Goal: Task Accomplishment & Management: Complete application form

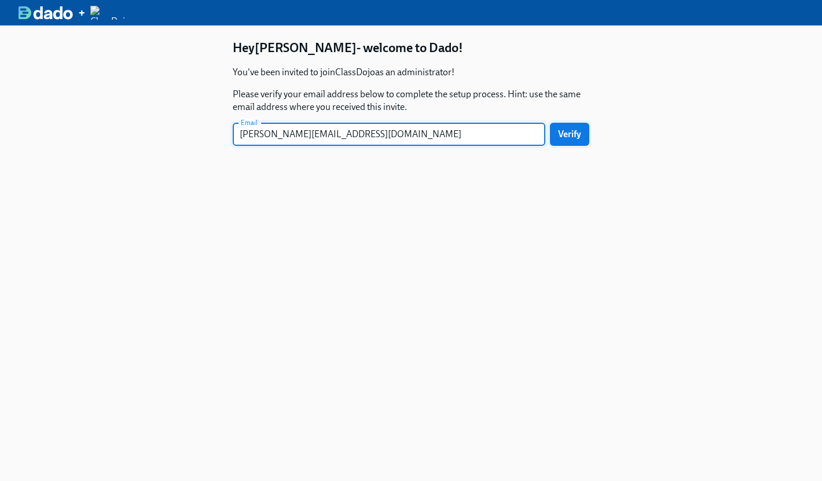
type input "[PERSON_NAME][EMAIL_ADDRESS][DOMAIN_NAME]"
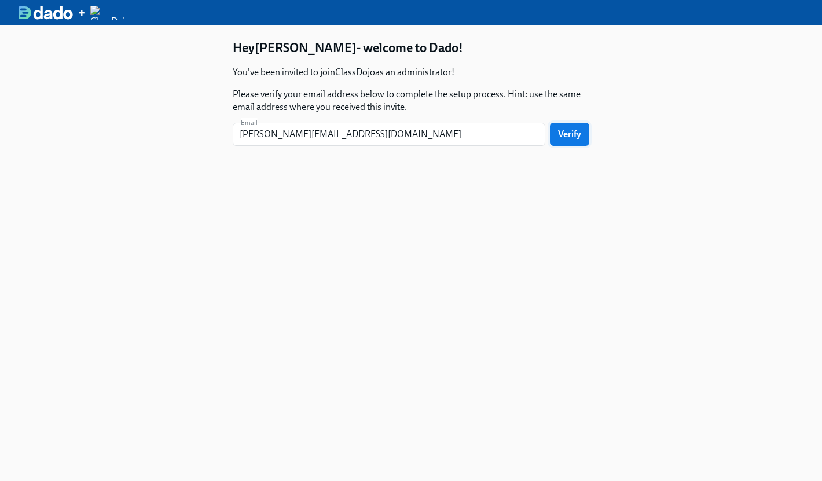
click at [566, 128] on span "Verify" at bounding box center [569, 134] width 23 height 12
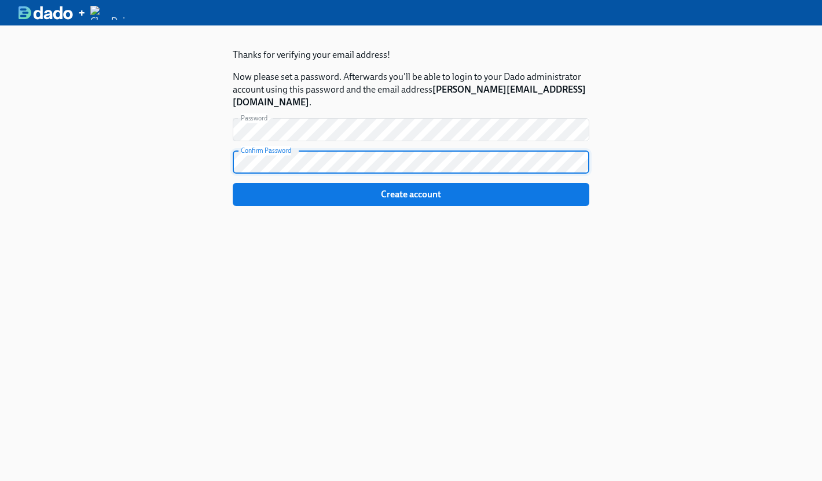
click at [81, 133] on div "Thanks for verifying your email address! Now please set a password. Afterwards …" at bounding box center [411, 265] width 822 height 481
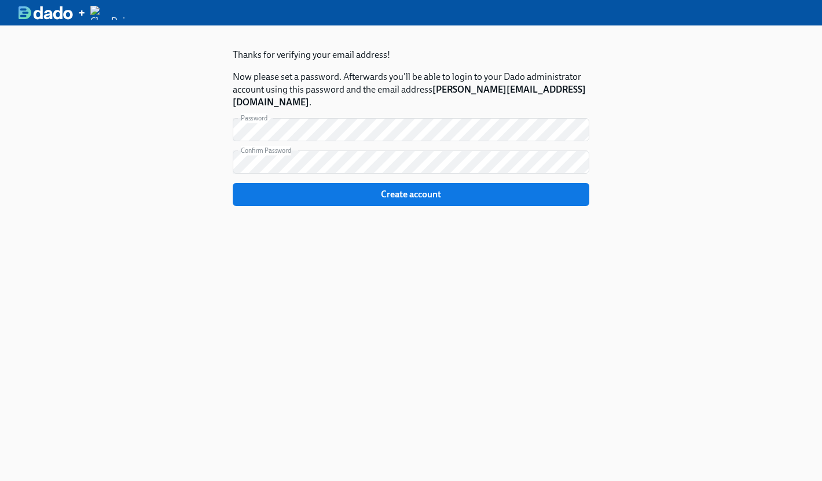
click at [506, 362] on div "Thanks for verifying your email address! Now please set a password. Afterwards …" at bounding box center [410, 265] width 393 height 481
click at [402, 196] on section "Thanks for verifying your email address! Now please set a password. Afterwards …" at bounding box center [411, 127] width 356 height 176
click at [402, 189] on span "Create account" at bounding box center [411, 195] width 340 height 12
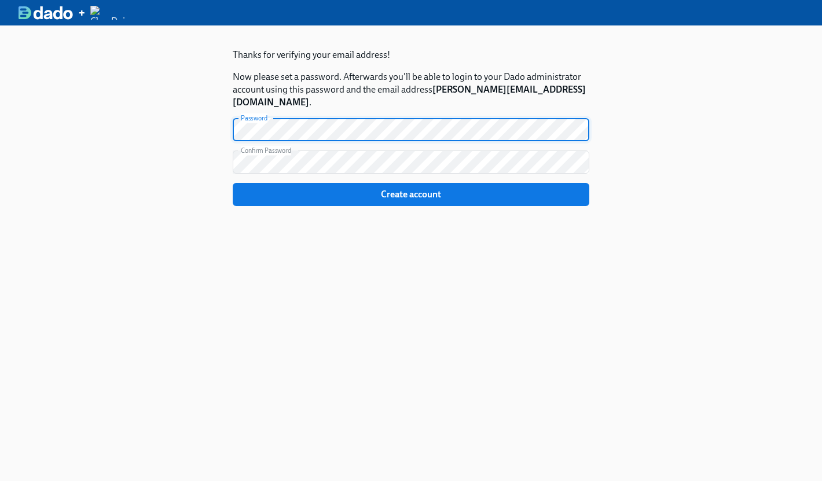
click at [0, 20] on html "+ Thanks for verifying your email address! Now please set a password. Afterward…" at bounding box center [411, 240] width 822 height 481
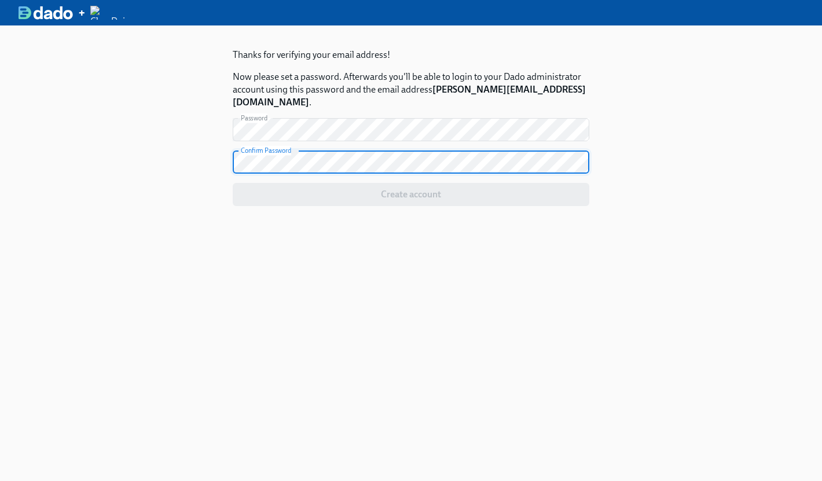
click at [0, 74] on html "+ Thanks for verifying your email address! Now please set a password. Afterward…" at bounding box center [411, 240] width 822 height 481
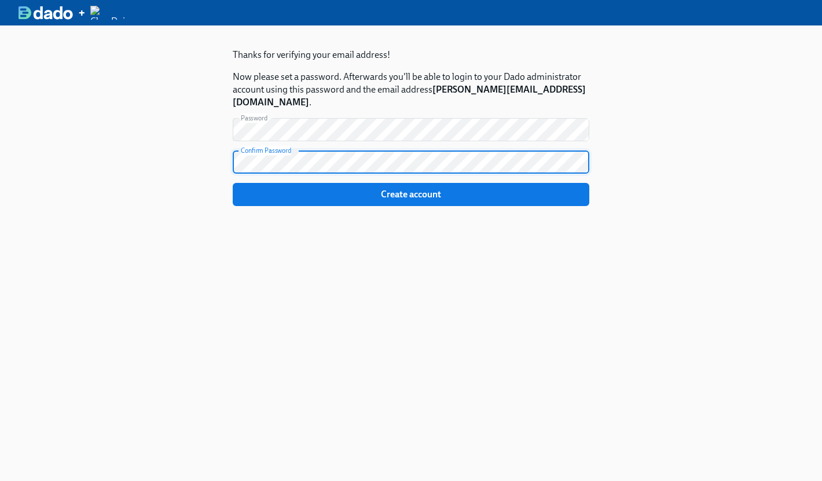
click at [635, 369] on div "Thanks for verifying your email address! Now please set a password. Afterwards …" at bounding box center [411, 265] width 822 height 481
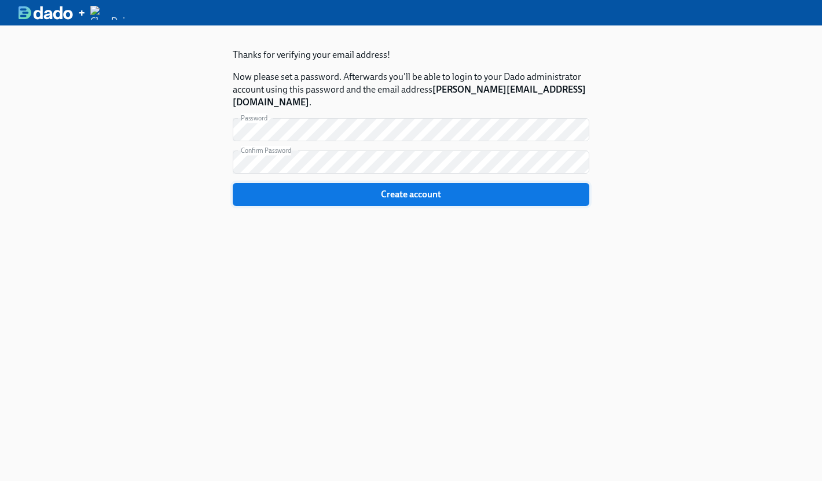
click at [400, 189] on span "Create account" at bounding box center [411, 195] width 340 height 12
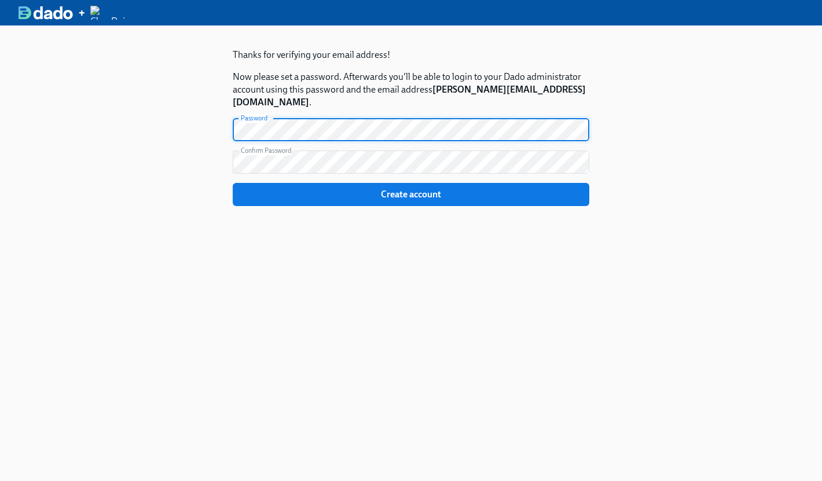
click at [0, 480] on com-1password-button at bounding box center [0, 481] width 0 height 0
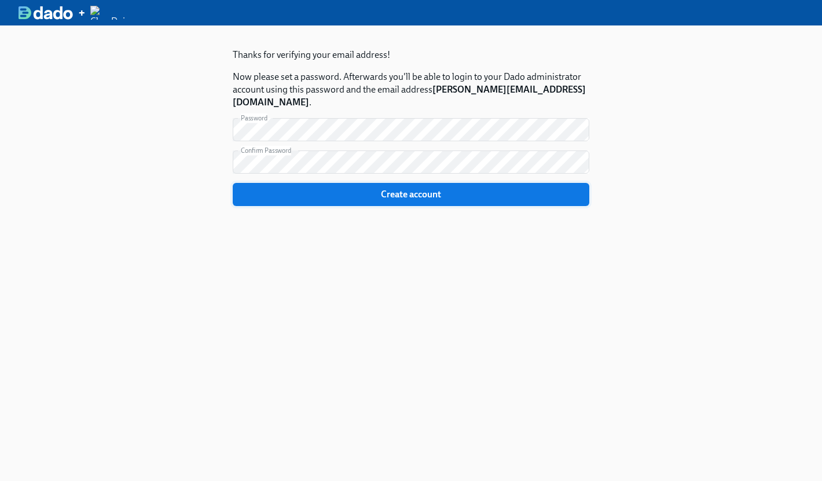
click at [434, 189] on button "Create account" at bounding box center [411, 194] width 356 height 23
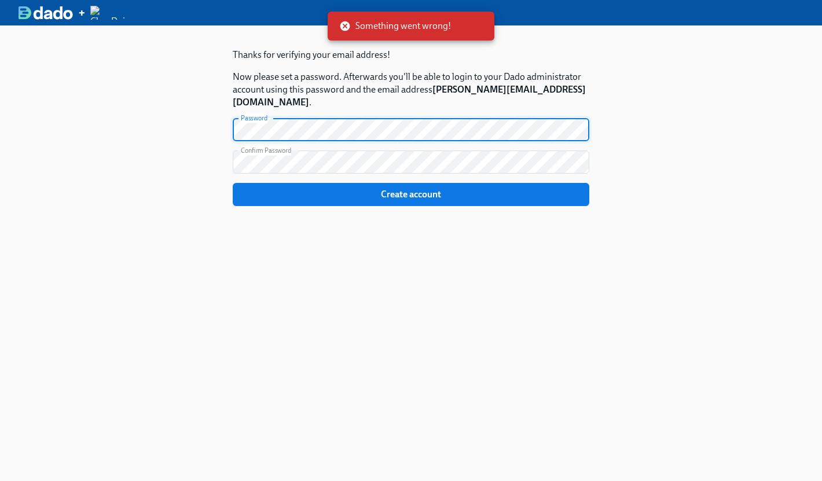
click at [106, 91] on div "Thanks for verifying your email address! Now please set a password. Afterwards …" at bounding box center [411, 265] width 822 height 481
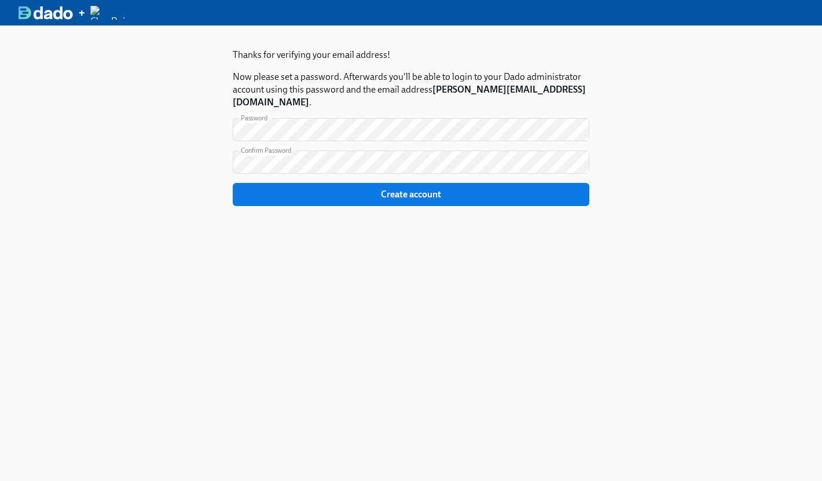
click at [773, 216] on div "Thanks for verifying your email address! Now please set a password. Afterwards …" at bounding box center [411, 265] width 822 height 481
click at [362, 183] on button "Create account" at bounding box center [411, 194] width 356 height 23
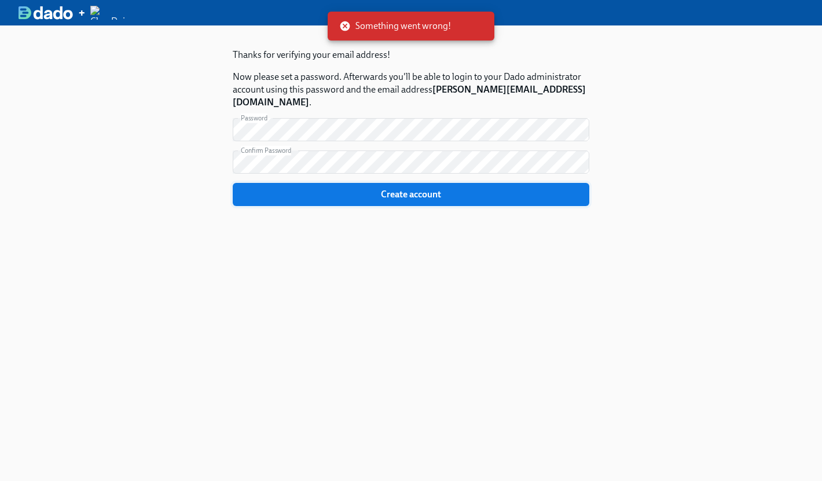
click at [382, 189] on button "Create account" at bounding box center [411, 194] width 356 height 23
click at [330, 25] on div "Something went wrong!" at bounding box center [411, 26] width 167 height 29
click at [342, 27] on icon at bounding box center [345, 26] width 10 height 10
click at [346, 26] on icon at bounding box center [345, 26] width 10 height 10
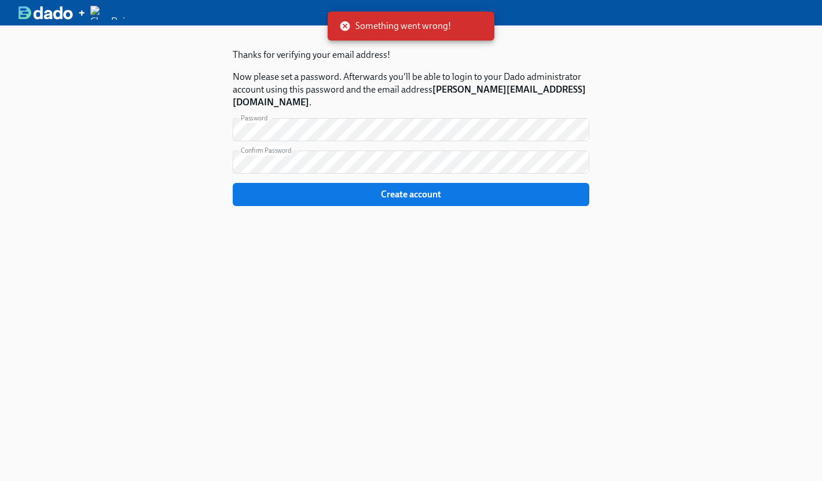
click at [341, 28] on icon at bounding box center [345, 26] width 10 height 10
click at [417, 362] on div "Thanks for verifying your email address! Now please set a password. Afterwards …" at bounding box center [410, 265] width 393 height 481
click at [348, 21] on icon at bounding box center [345, 26] width 12 height 12
click at [350, 169] on form "Password Password Confirm Password Confirm Password Create account" at bounding box center [411, 162] width 356 height 88
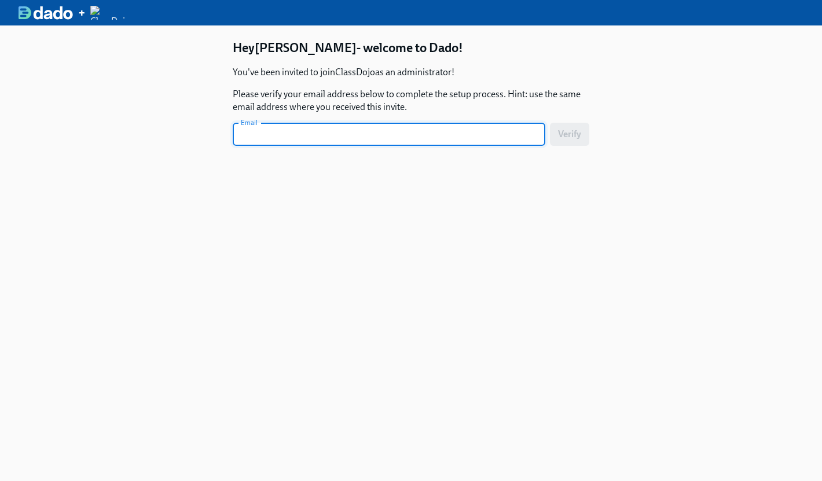
type input "[PERSON_NAME][EMAIL_ADDRESS][DOMAIN_NAME]"
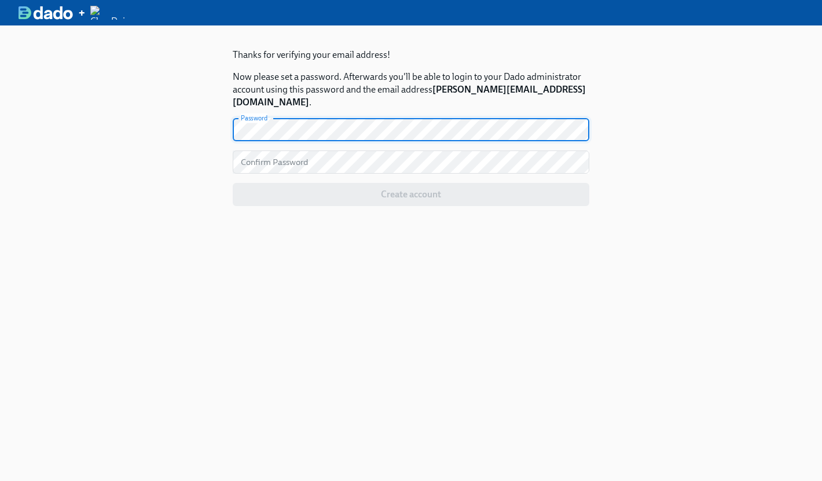
click at [0, 480] on com-1password-button at bounding box center [0, 481] width 0 height 0
click at [137, 87] on div "Thanks for verifying your email address! Now please set a password. Afterwards …" at bounding box center [411, 265] width 822 height 481
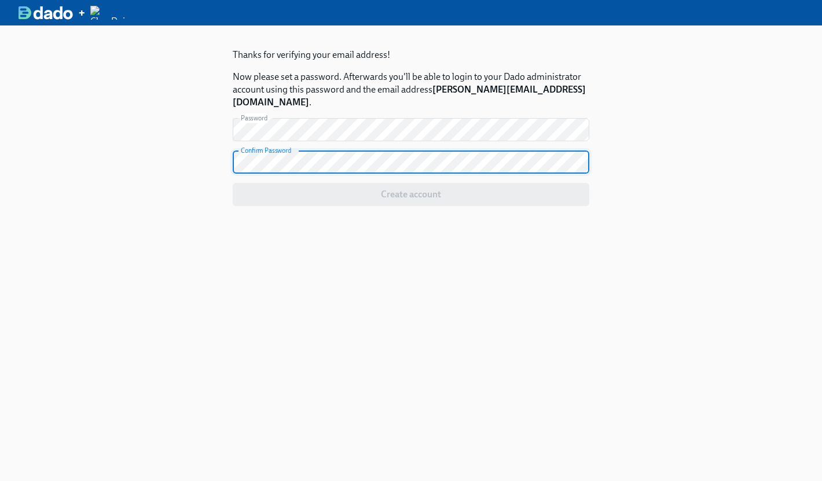
click at [420, 194] on section "Thanks for verifying your email address! Now please set a password. Afterwards …" at bounding box center [411, 127] width 356 height 176
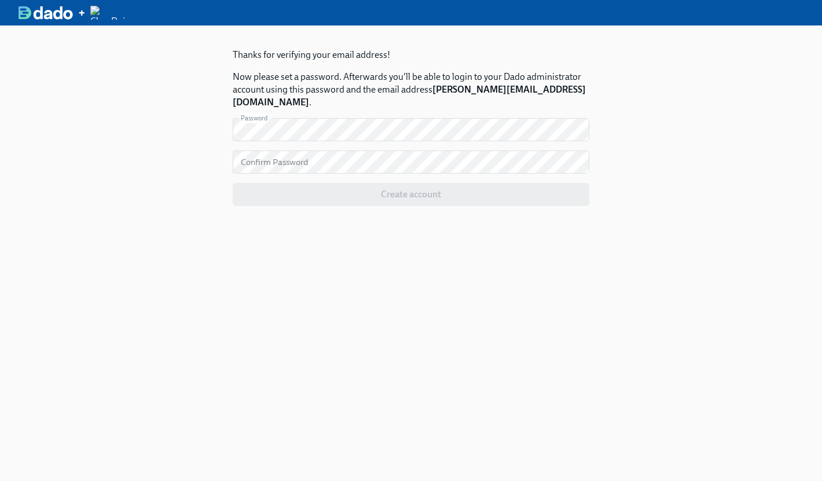
click at [346, 102] on section "Thanks for verifying your email address! Now please set a password. Afterwards …" at bounding box center [411, 127] width 356 height 176
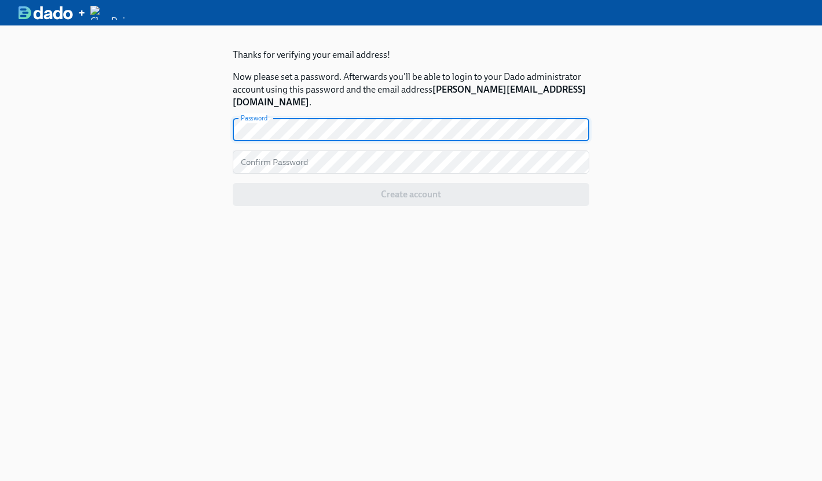
click at [0, 480] on com-1password-button at bounding box center [0, 481] width 0 height 0
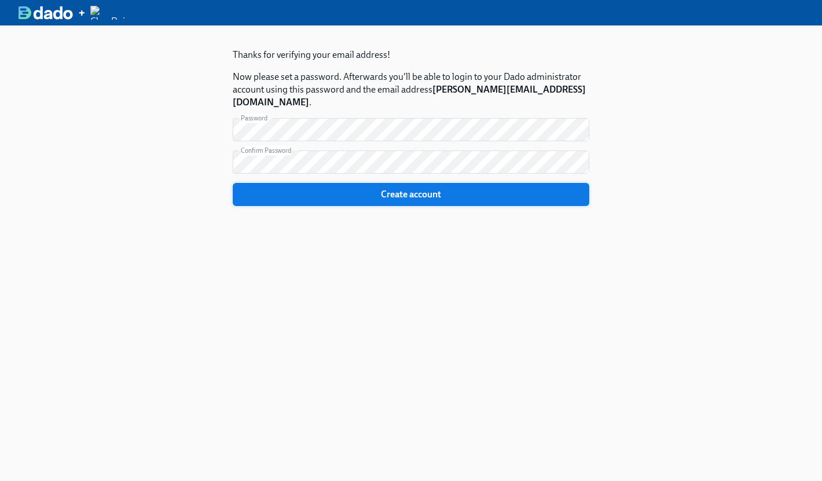
click at [373, 189] on span "Create account" at bounding box center [411, 195] width 340 height 12
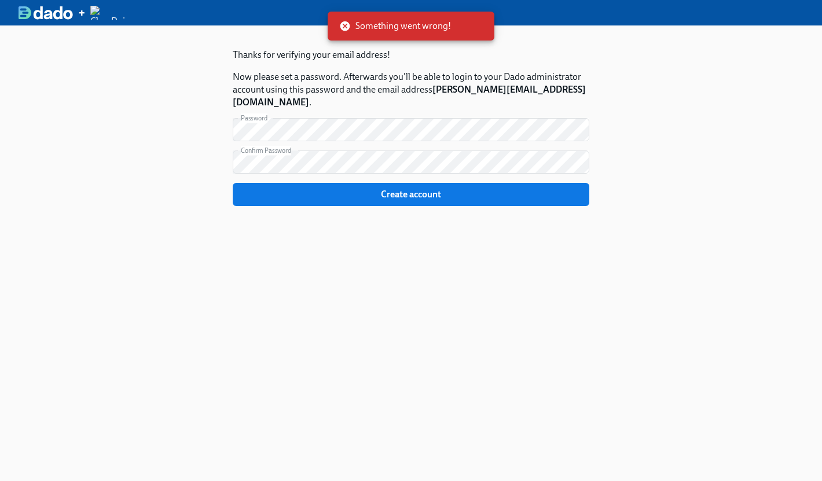
click at [783, 211] on div "Thanks for verifying your email address! Now please set a password. Afterwards …" at bounding box center [411, 265] width 822 height 481
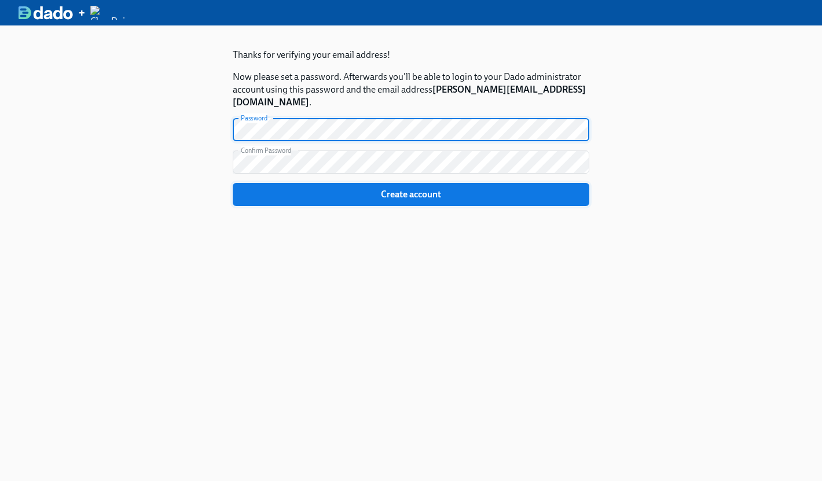
click at [397, 189] on span "Create account" at bounding box center [411, 195] width 340 height 12
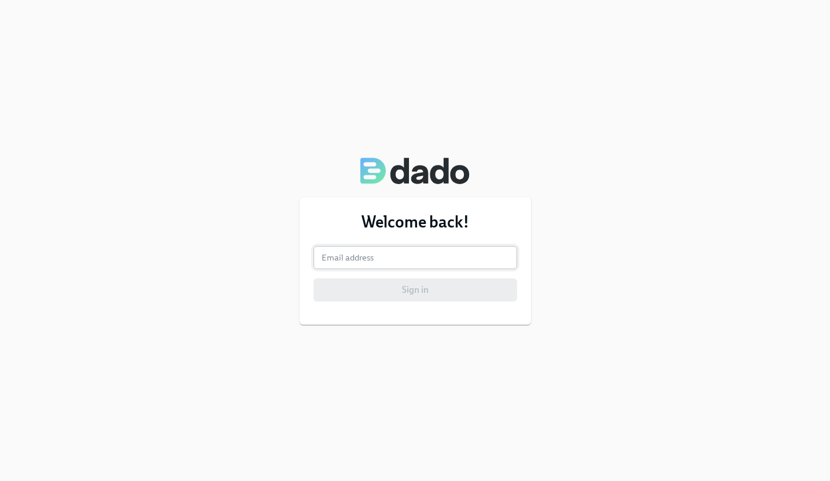
click at [459, 263] on input "email" at bounding box center [416, 257] width 204 height 23
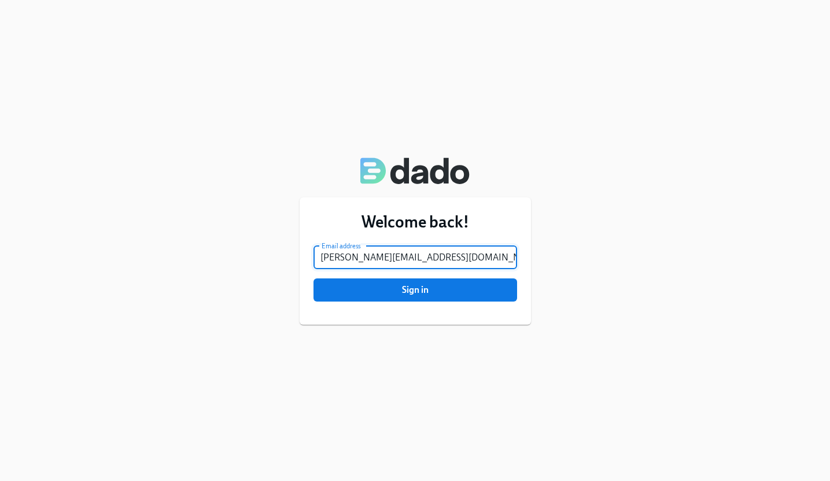
click at [314, 278] on button "Sign in" at bounding box center [416, 289] width 204 height 23
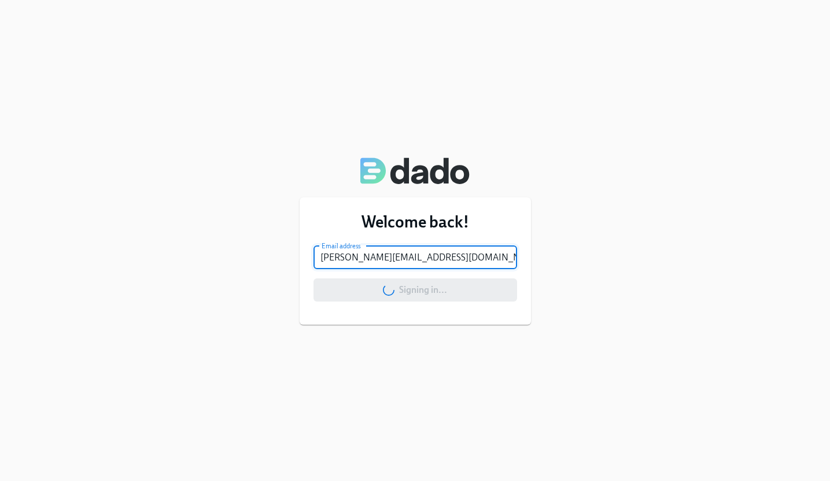
type input "[PERSON_NAME][EMAIL_ADDRESS][DOMAIN_NAME]"
click at [646, 256] on div "Welcome back! Email address jess.killy@classdojo.com Email address Signing in..." at bounding box center [415, 240] width 830 height 481
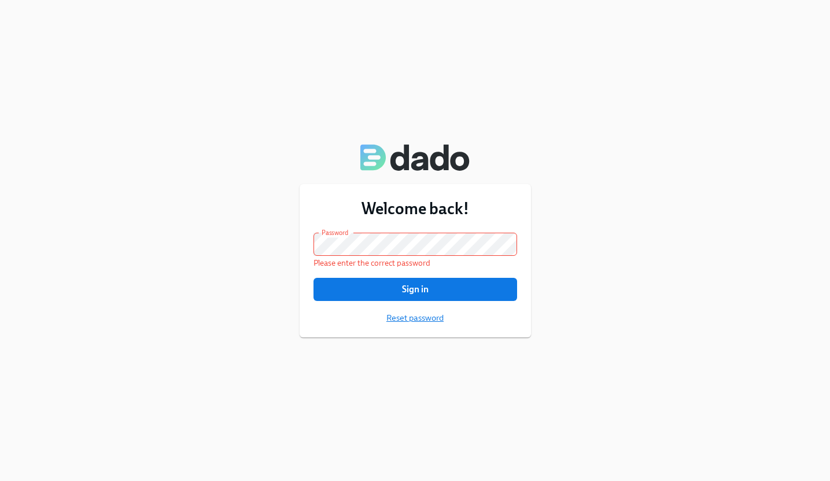
click at [409, 318] on span "Reset password" at bounding box center [415, 318] width 57 height 12
click at [669, 328] on div "Welcome back! Email address jess.killy@classdojo.com Email address Password Pas…" at bounding box center [415, 240] width 830 height 481
click at [402, 314] on span "Reset password" at bounding box center [415, 318] width 57 height 12
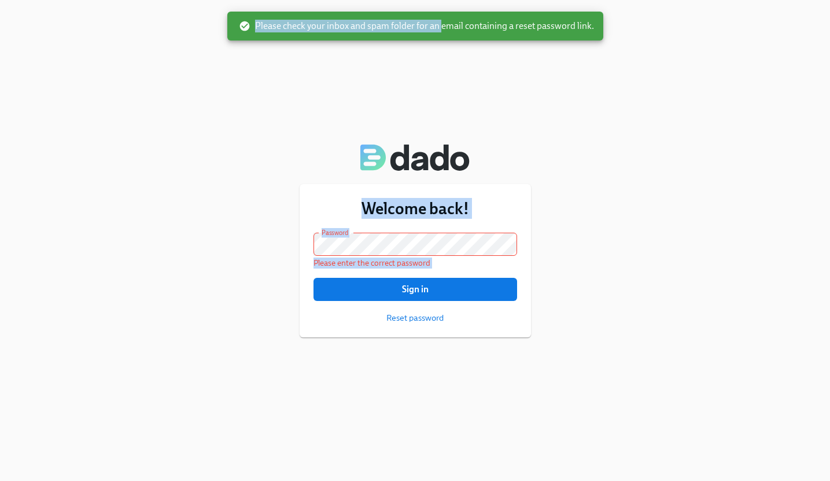
drag, startPoint x: 442, startPoint y: 27, endPoint x: 620, endPoint y: 43, distance: 179.0
click at [620, 43] on div "Welcome back! Email address jess.killy@classdojo.com Email address Password Pas…" at bounding box center [415, 240] width 830 height 481
click at [675, 236] on div "Welcome back! Email address jess.killy@classdojo.com Email address Password Pas…" at bounding box center [415, 240] width 830 height 481
